Goal: Navigation & Orientation: Find specific page/section

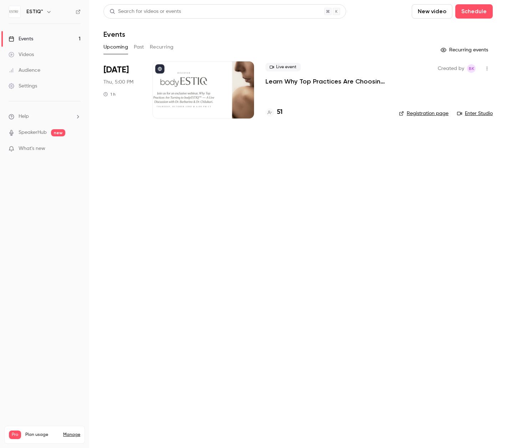
click at [23, 53] on div "Videos" at bounding box center [21, 54] width 25 height 7
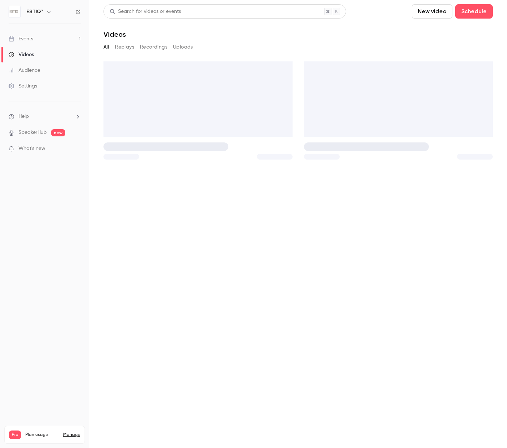
click at [30, 40] on div "Events" at bounding box center [21, 38] width 25 height 7
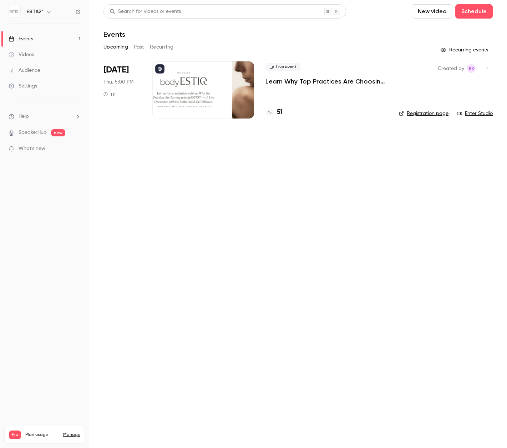
click at [279, 111] on h4 "51" at bounding box center [280, 112] width 6 height 10
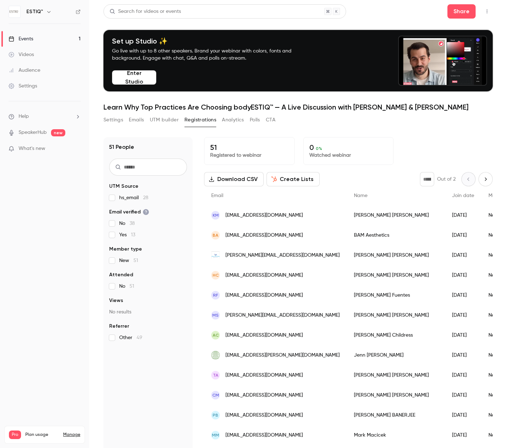
click at [55, 25] on ul "Events 1 Videos Audience Settings" at bounding box center [44, 62] width 89 height 77
